Goal: Check status: Check status

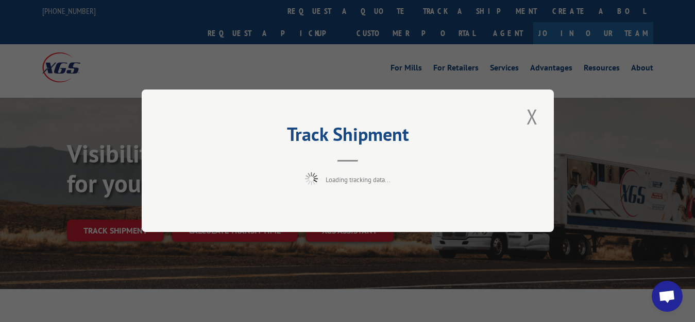
scroll to position [53, 0]
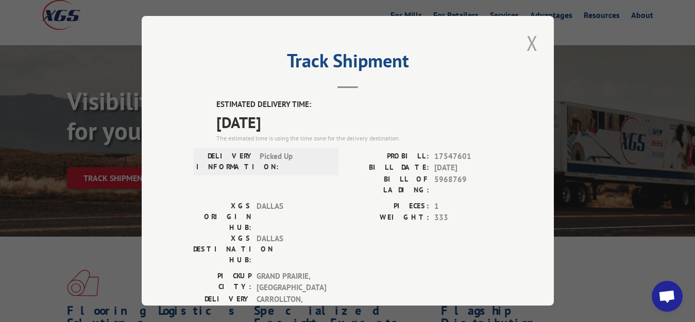
click at [527, 43] on button "Close modal" at bounding box center [532, 43] width 18 height 28
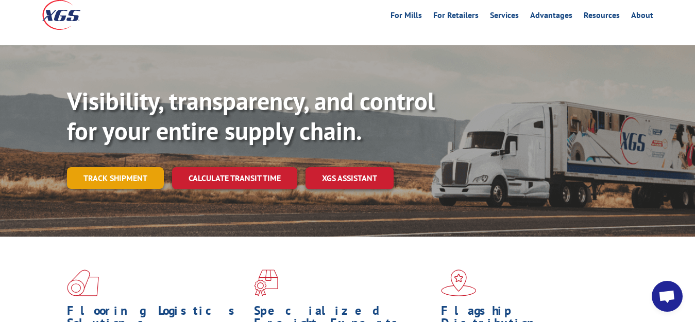
click at [111, 167] on link "Track shipment" at bounding box center [115, 178] width 97 height 22
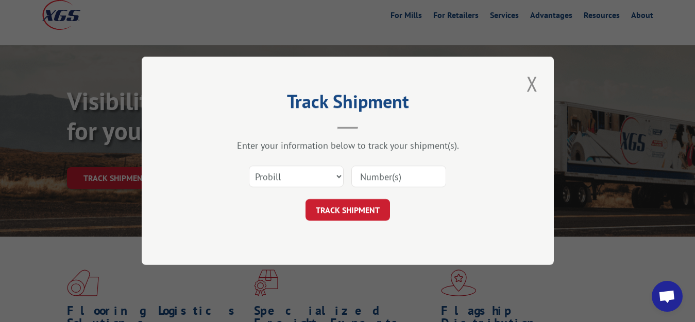
scroll to position [0, 0]
click at [249, 166] on select "Select category... Probill BOL PO" at bounding box center [296, 177] width 95 height 22
select select "bol"
click option "BOL" at bounding box center [0, 0] width 0 height 0
drag, startPoint x: 375, startPoint y: 175, endPoint x: 379, endPoint y: 149, distance: 26.6
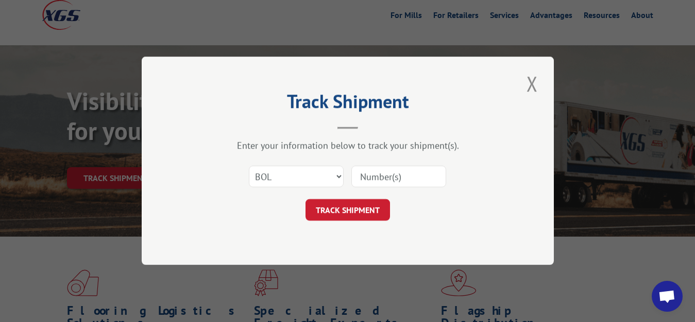
click at [375, 175] on input at bounding box center [398, 177] width 95 height 22
type input "5968772"
click button "TRACK SHIPMENT" at bounding box center [347, 211] width 84 height 22
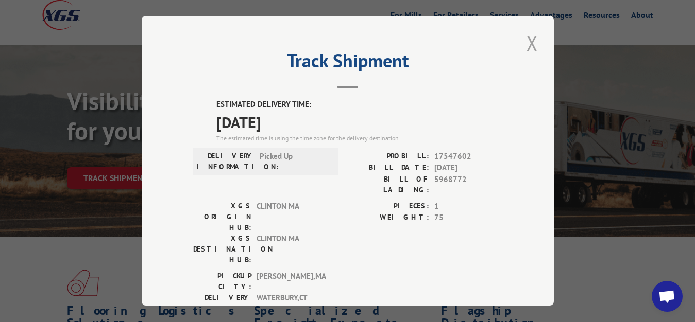
click at [523, 44] on button "Close modal" at bounding box center [532, 43] width 18 height 28
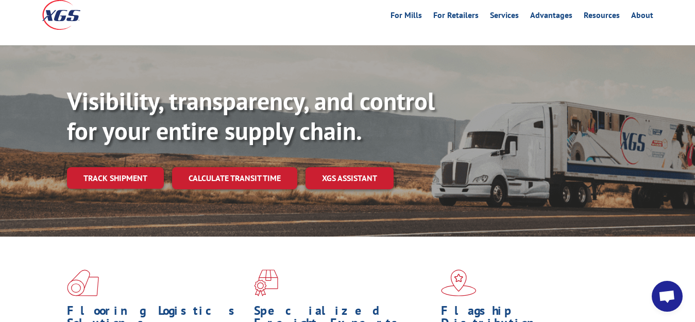
drag, startPoint x: 91, startPoint y: 159, endPoint x: 178, endPoint y: 165, distance: 87.8
click at [92, 167] on link "Track shipment" at bounding box center [115, 178] width 97 height 22
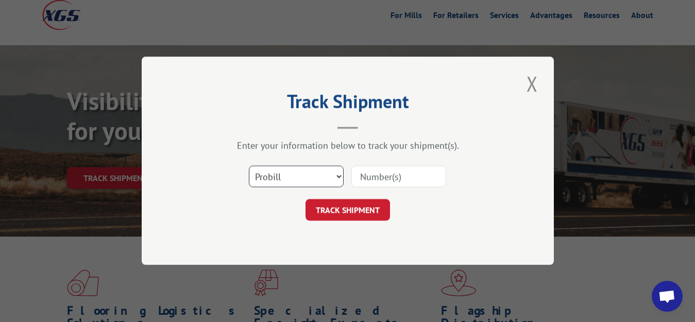
click at [249, 166] on select "Select category... Probill BOL PO" at bounding box center [296, 177] width 95 height 22
select select "bol"
click option "BOL" at bounding box center [0, 0] width 0 height 0
drag, startPoint x: 398, startPoint y: 173, endPoint x: 405, endPoint y: 106, distance: 67.3
click at [398, 170] on input at bounding box center [398, 177] width 95 height 22
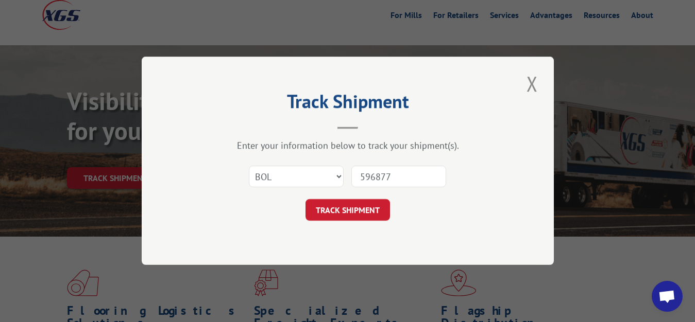
type input "5968770"
click button "TRACK SHIPMENT" at bounding box center [347, 211] width 84 height 22
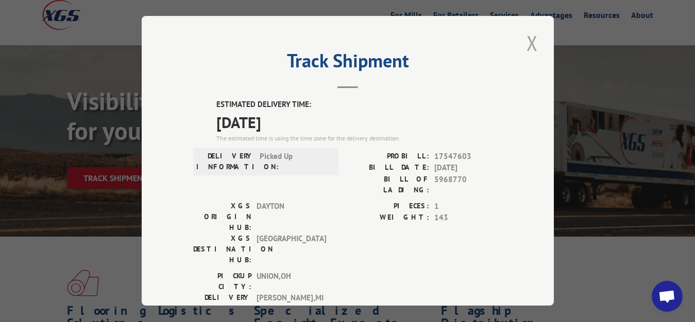
click at [523, 38] on button "Close modal" at bounding box center [532, 43] width 18 height 28
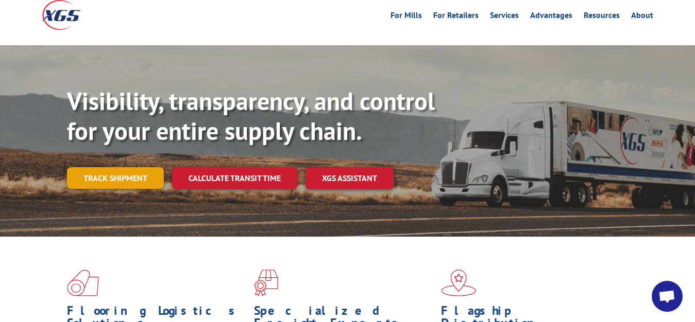
click at [124, 167] on link "Track shipment" at bounding box center [115, 178] width 97 height 22
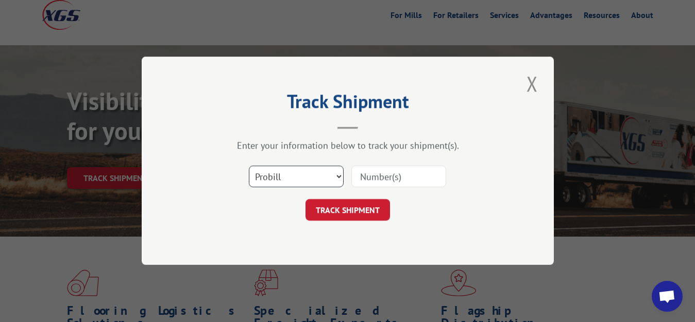
click at [249, 166] on select "Select category... Probill BOL PO" at bounding box center [296, 177] width 95 height 22
select select "bol"
click option "BOL" at bounding box center [0, 0] width 0 height 0
drag, startPoint x: 381, startPoint y: 178, endPoint x: 385, endPoint y: 167, distance: 11.9
click at [381, 176] on input at bounding box center [398, 177] width 95 height 22
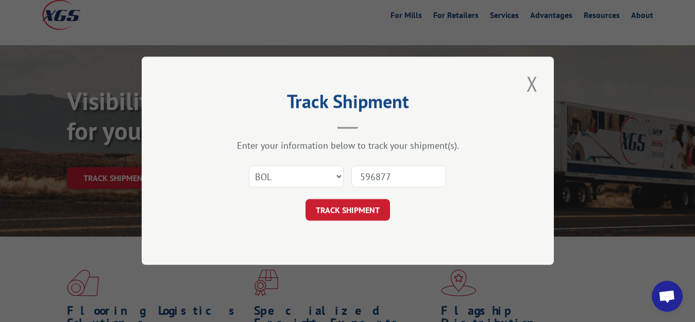
type input "5968771"
click button "TRACK SHIPMENT" at bounding box center [347, 211] width 84 height 22
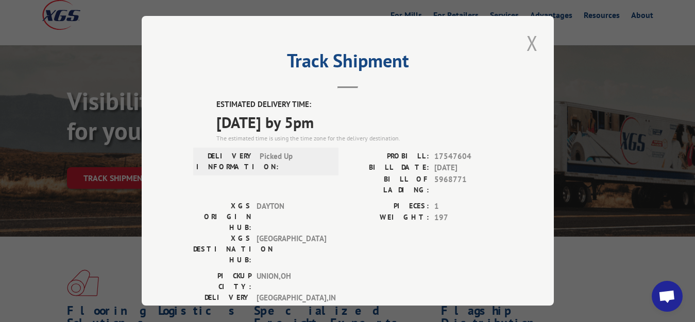
drag, startPoint x: 525, startPoint y: 42, endPoint x: 370, endPoint y: 78, distance: 159.3
click at [524, 42] on button "Close modal" at bounding box center [532, 43] width 18 height 28
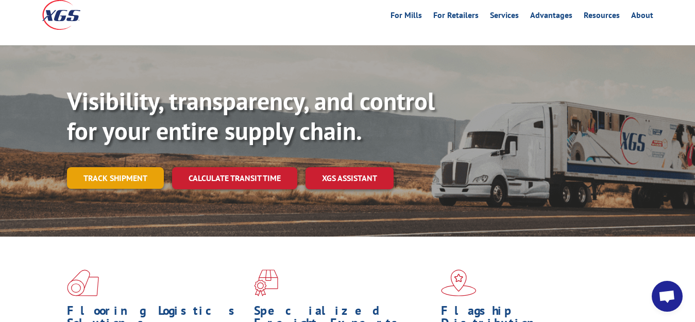
click at [131, 167] on link "Track shipment" at bounding box center [115, 178] width 97 height 22
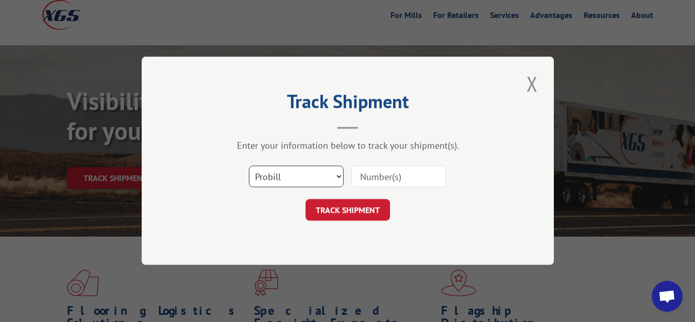
click at [249, 166] on select "Select category... Probill BOL PO" at bounding box center [296, 177] width 95 height 22
select select "bol"
click option "BOL" at bounding box center [0, 0] width 0 height 0
drag, startPoint x: 380, startPoint y: 174, endPoint x: 387, endPoint y: 146, distance: 28.7
click at [380, 174] on input at bounding box center [398, 177] width 95 height 22
